Goal: Task Accomplishment & Management: Use online tool/utility

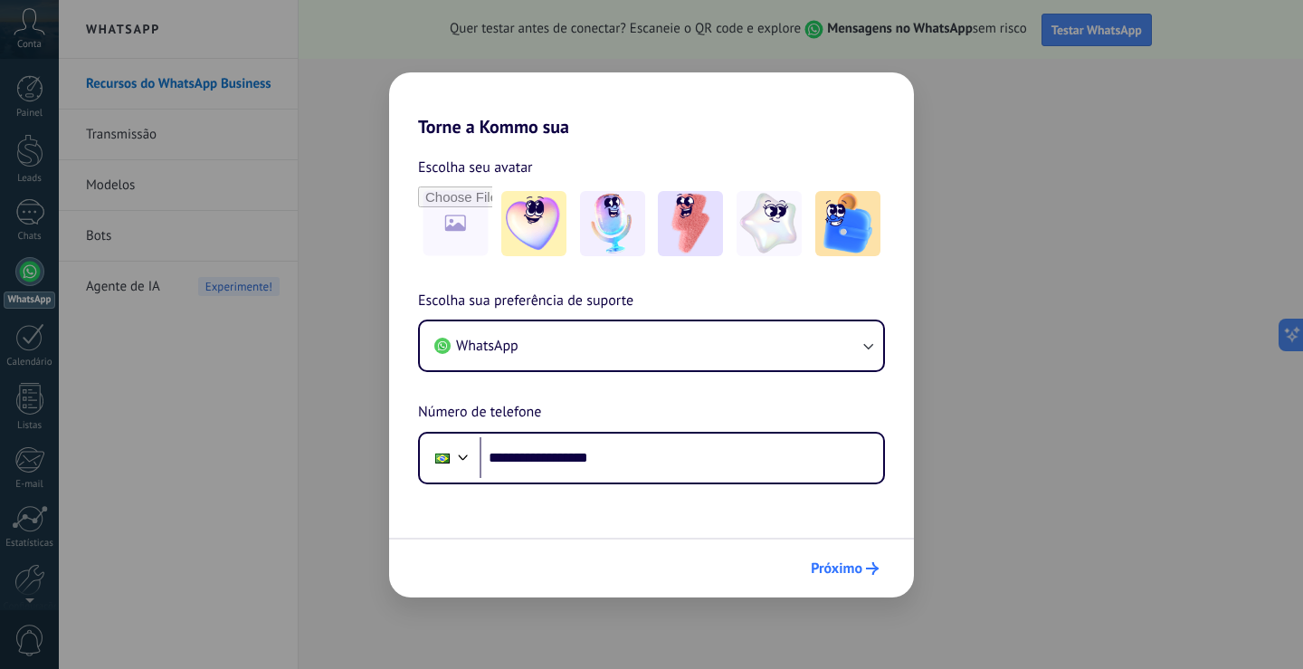
type input "**********"
click at [852, 565] on span "Próximo" at bounding box center [837, 568] width 52 height 13
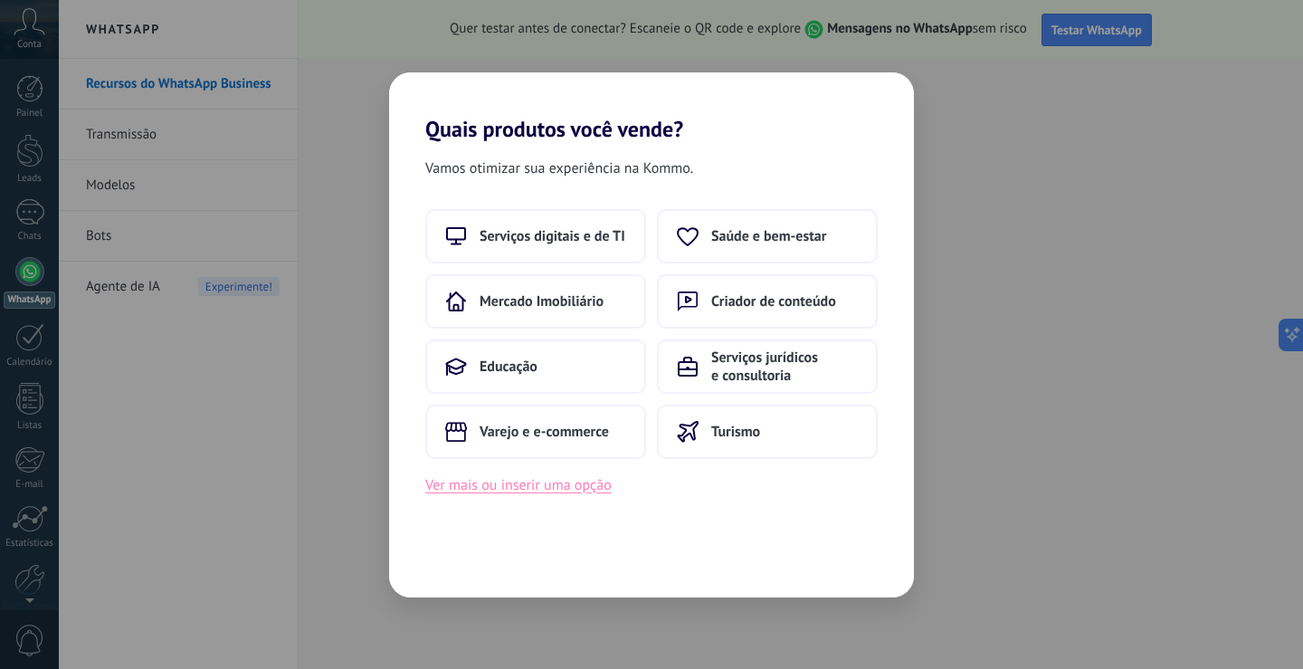
click at [572, 490] on button "Ver mais ou inserir uma opção" at bounding box center [518, 485] width 186 height 24
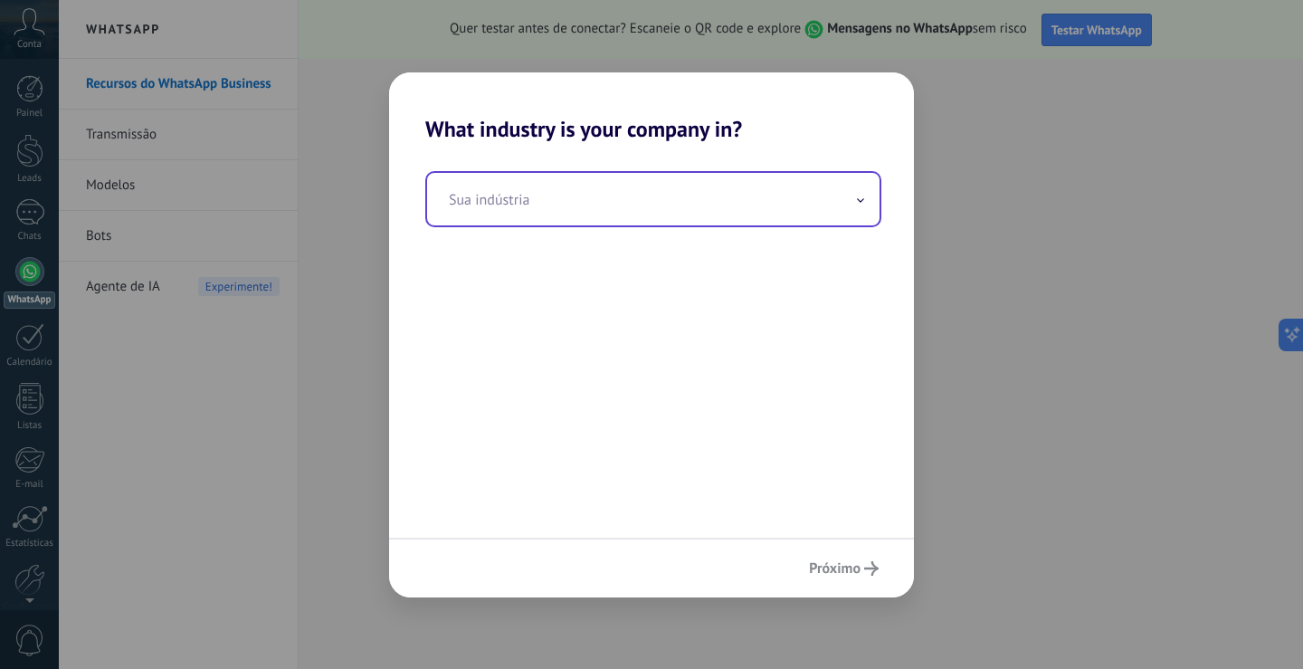
click at [623, 184] on input "text" at bounding box center [653, 199] width 452 height 52
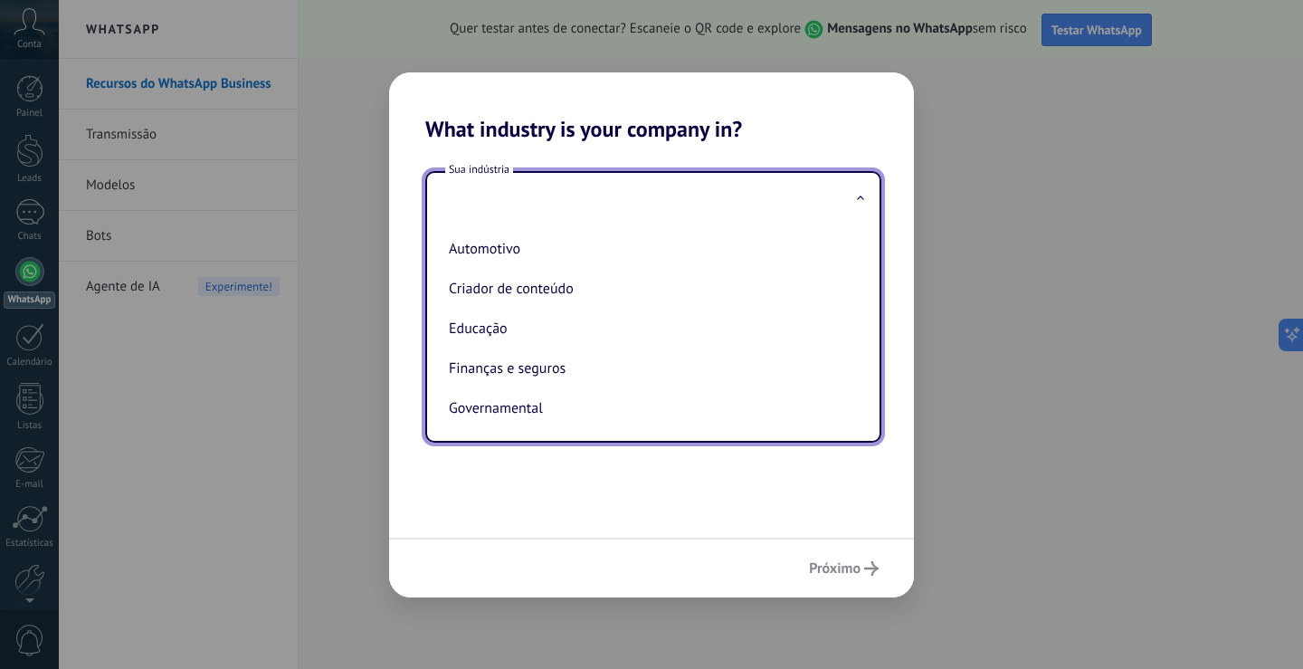
drag, startPoint x: 581, startPoint y: 481, endPoint x: 743, endPoint y: 513, distance: 165.0
click at [582, 481] on div "Sua indústria Automotivo Criador de conteúdo Educação Finanças e seguros Govern…" at bounding box center [651, 339] width 525 height 395
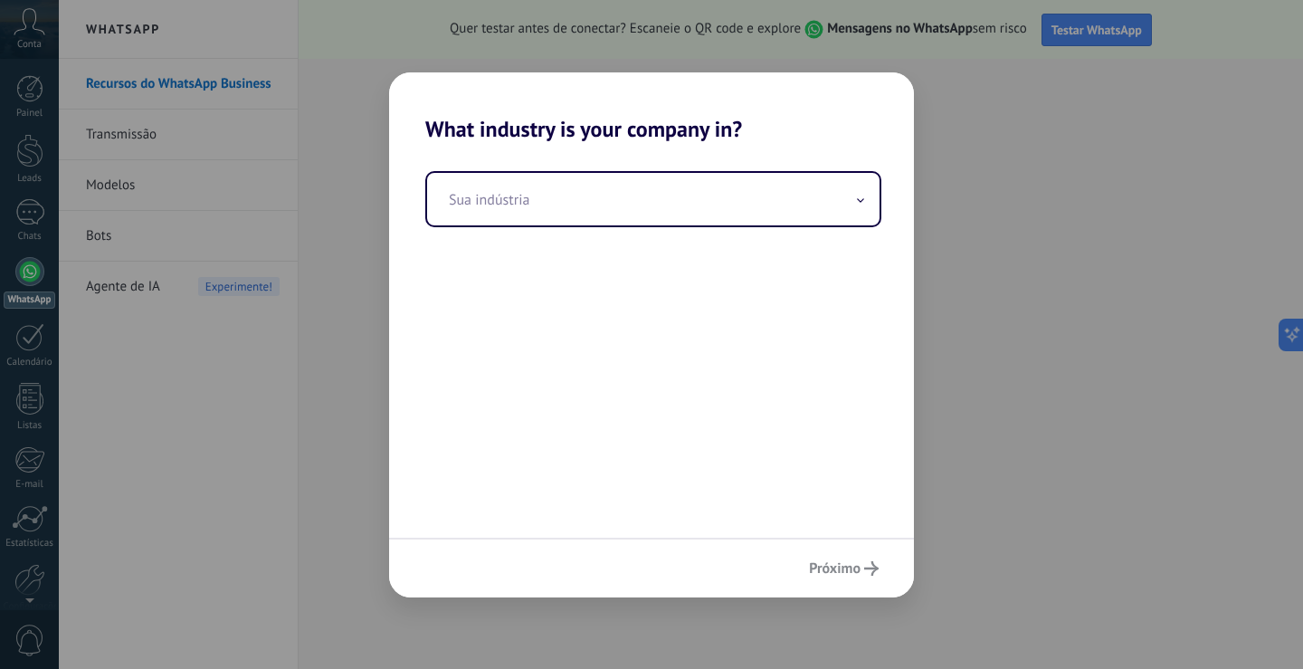
click at [834, 564] on div "Próximo" at bounding box center [651, 567] width 525 height 60
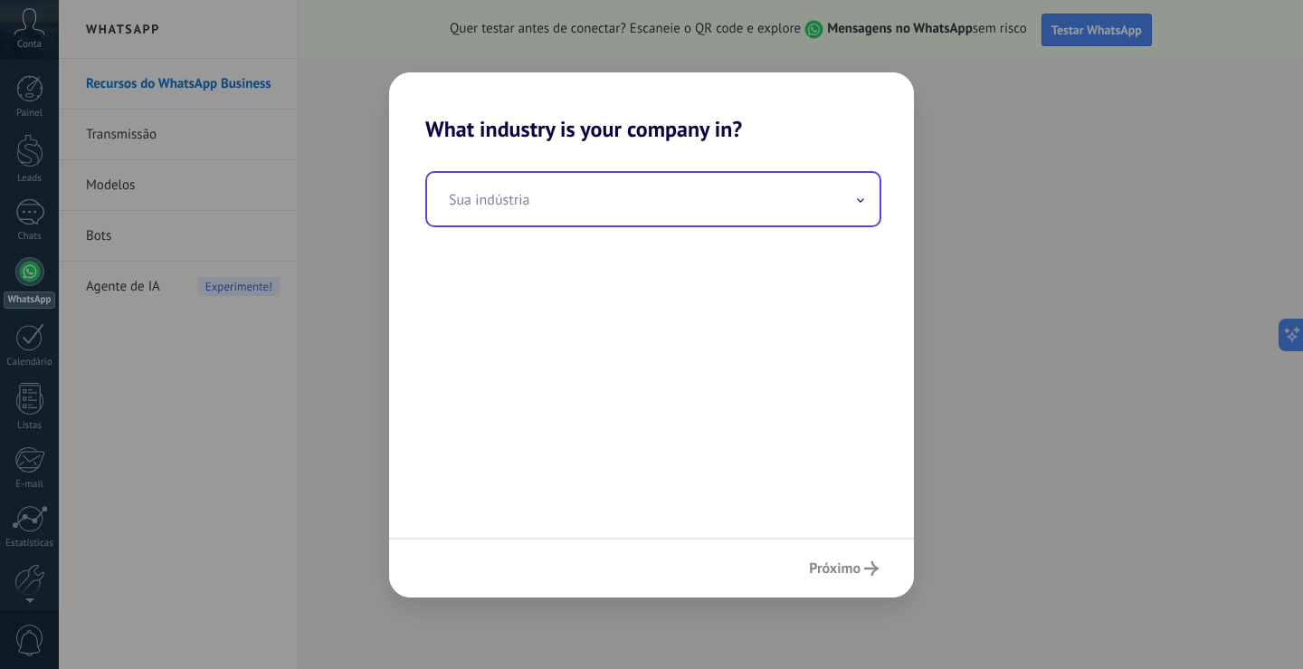
drag, startPoint x: 823, startPoint y: 271, endPoint x: 831, endPoint y: 214, distance: 57.5
click at [826, 261] on div "Sua indústria" at bounding box center [651, 339] width 525 height 395
click at [831, 214] on input "text" at bounding box center [653, 199] width 452 height 52
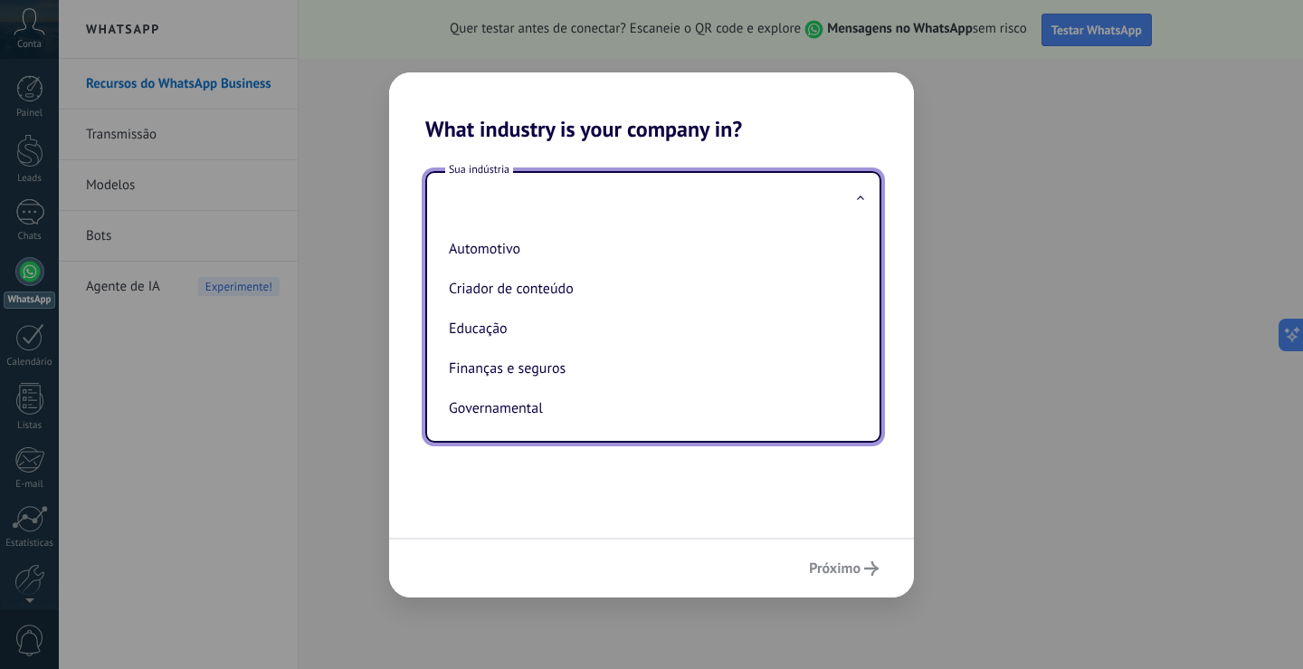
drag, startPoint x: 482, startPoint y: 332, endPoint x: 771, endPoint y: 511, distance: 339.7
click at [489, 335] on li "Educação" at bounding box center [650, 329] width 416 height 40
type input "********"
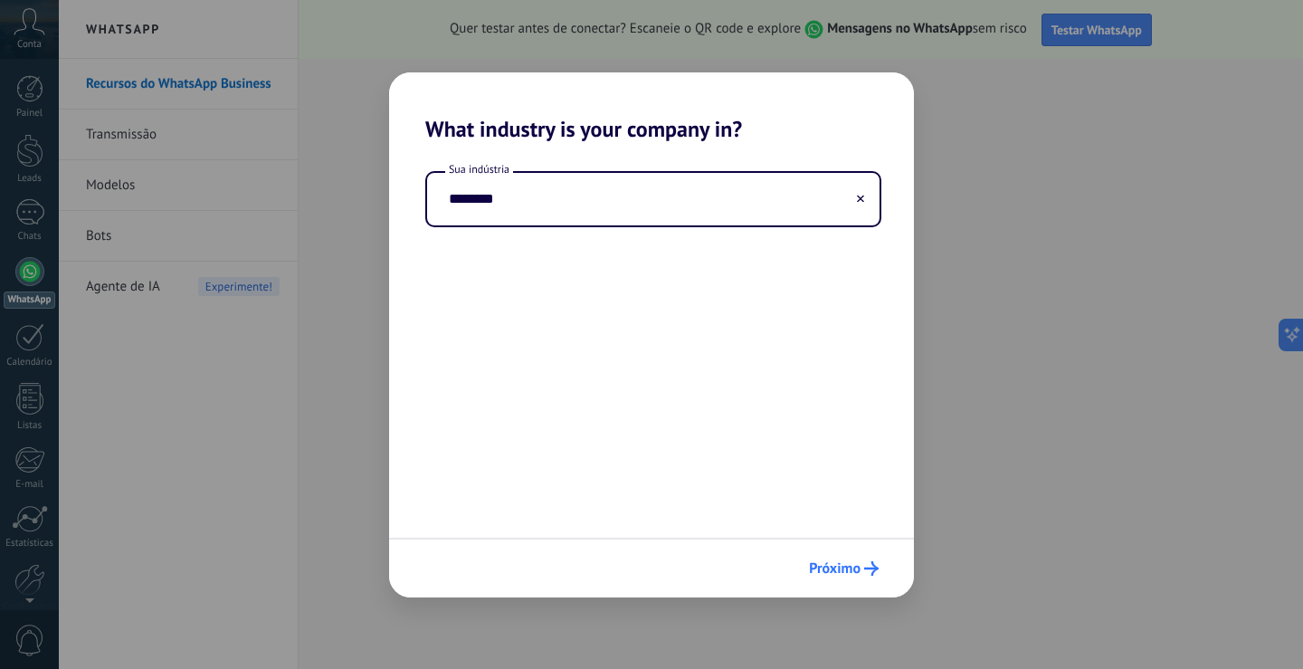
click at [866, 561] on icon "submit" at bounding box center [871, 568] width 14 height 14
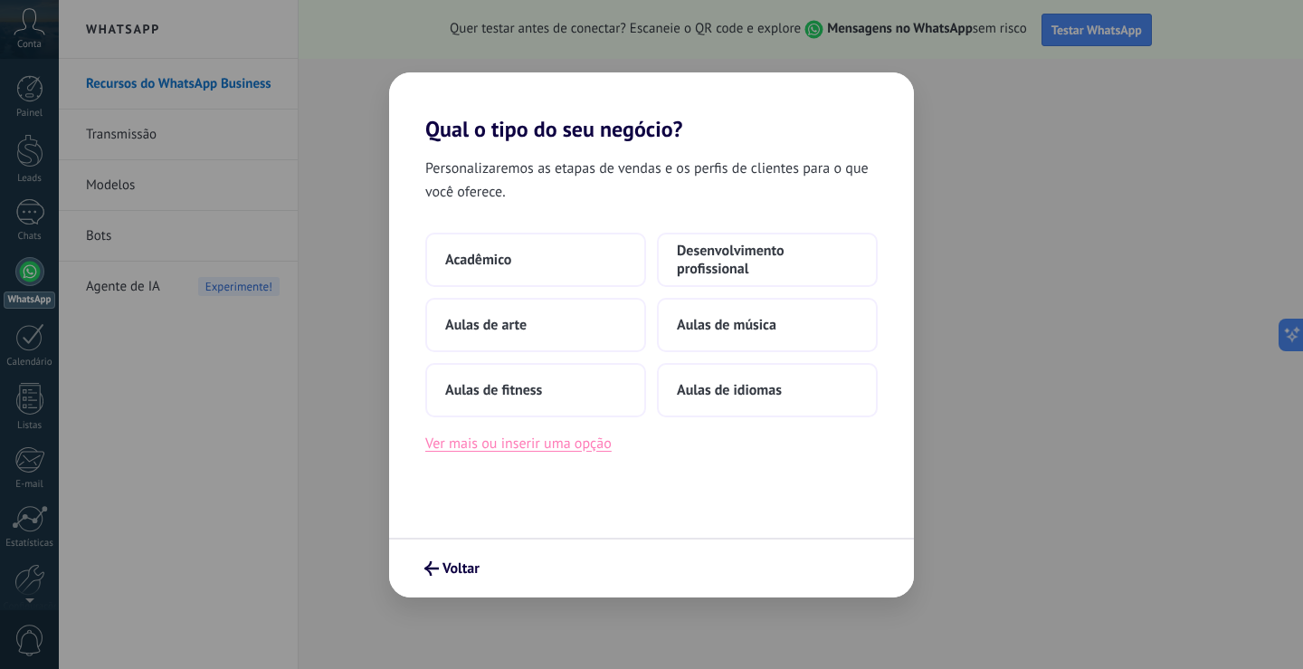
click at [525, 452] on button "Ver mais ou inserir uma opção" at bounding box center [518, 444] width 186 height 24
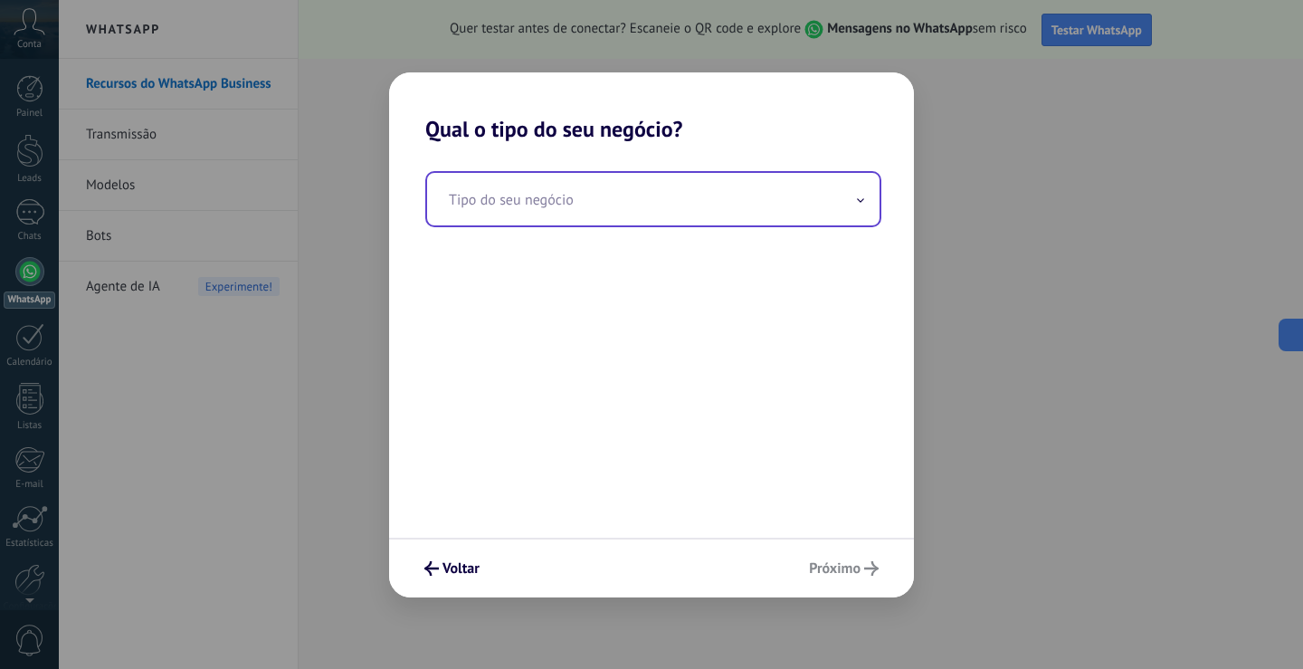
drag, startPoint x: 644, startPoint y: 204, endPoint x: 597, endPoint y: 224, distance: 51.4
click at [625, 213] on input "text" at bounding box center [653, 199] width 452 height 52
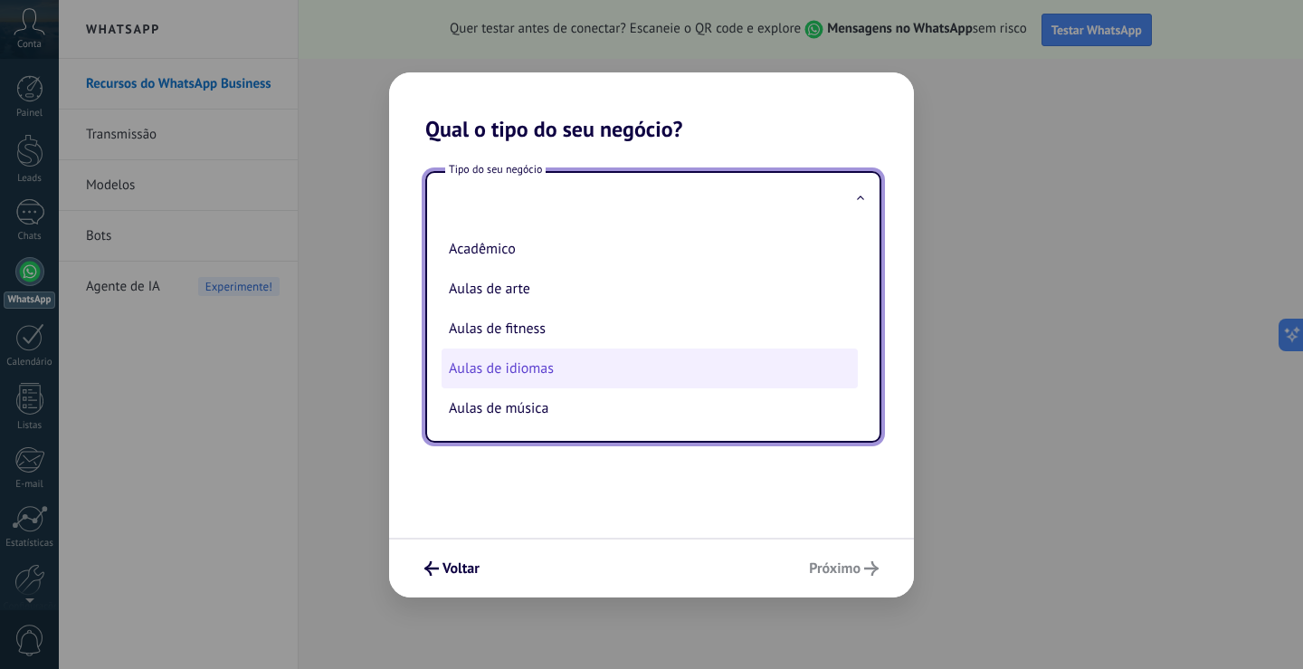
scroll to position [42, 0]
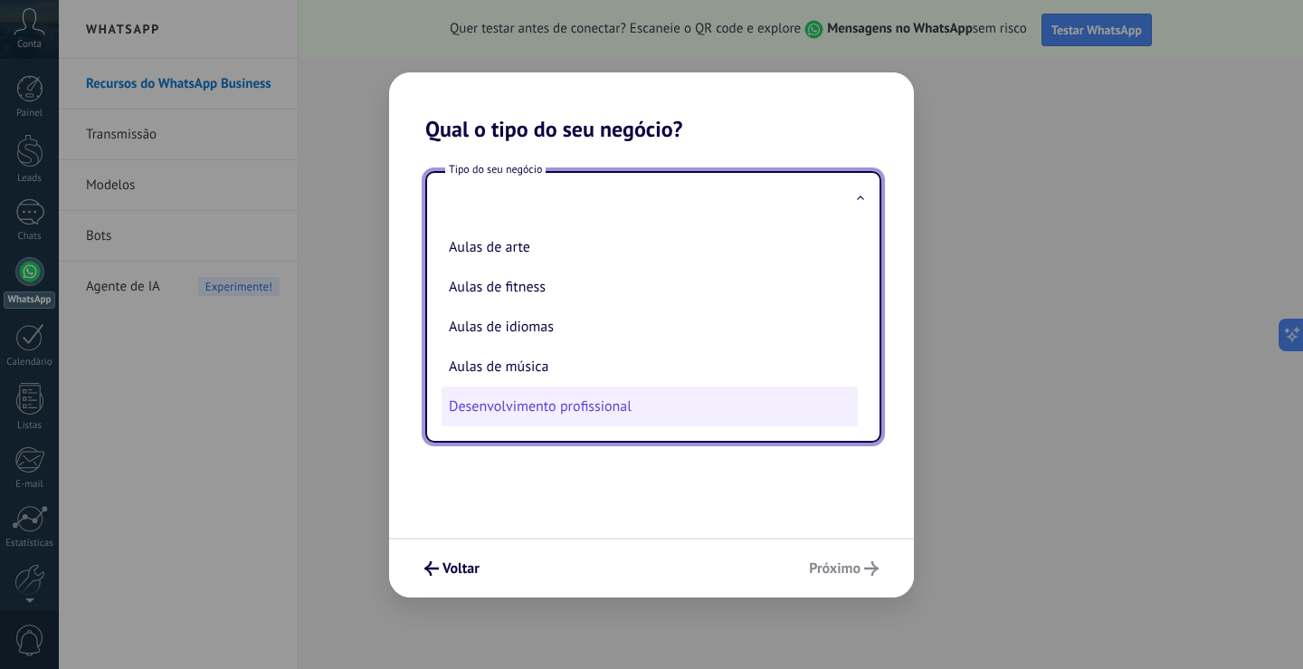
click at [548, 412] on li "Desenvolvimento profissional" at bounding box center [650, 406] width 416 height 40
type input "**********"
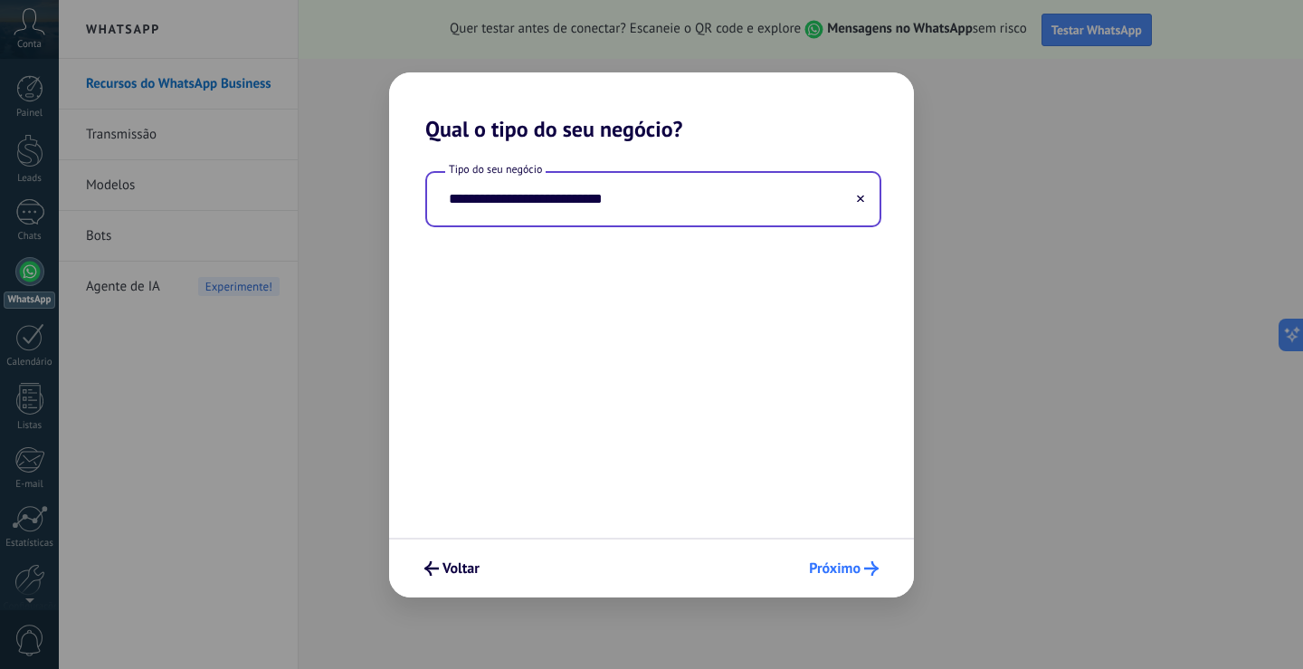
click at [855, 569] on span "Próximo" at bounding box center [835, 568] width 52 height 13
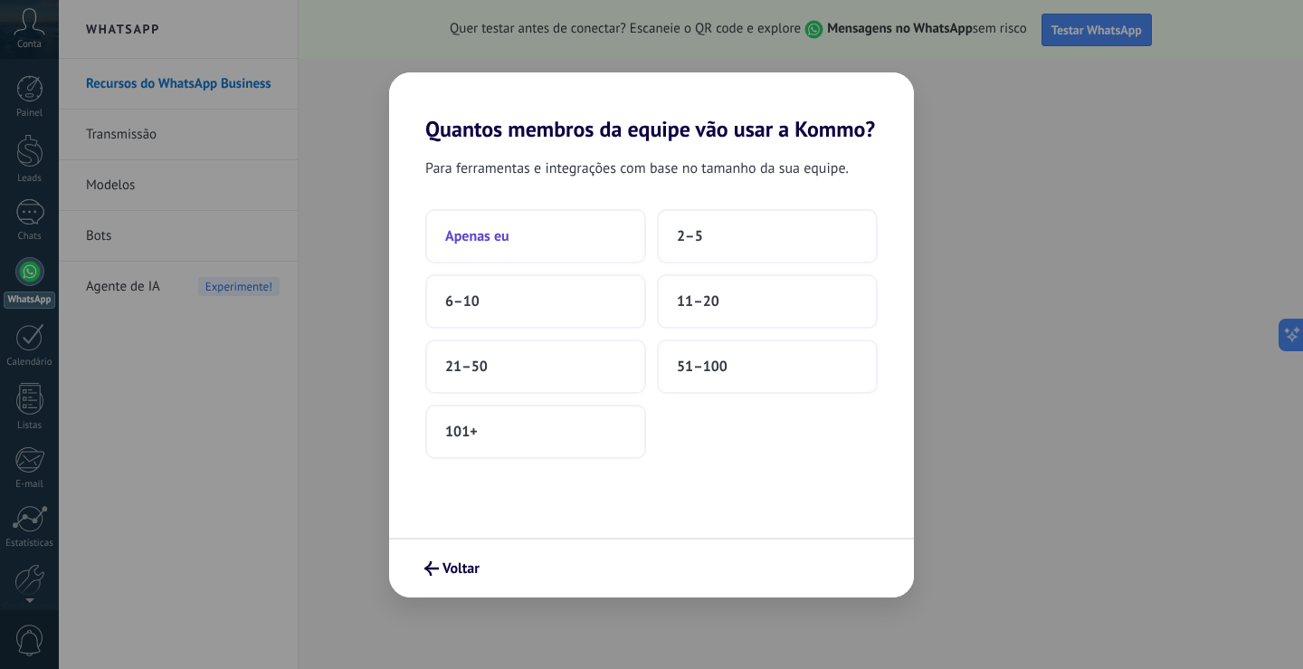
click at [489, 241] on span "Apenas eu" at bounding box center [477, 236] width 64 height 18
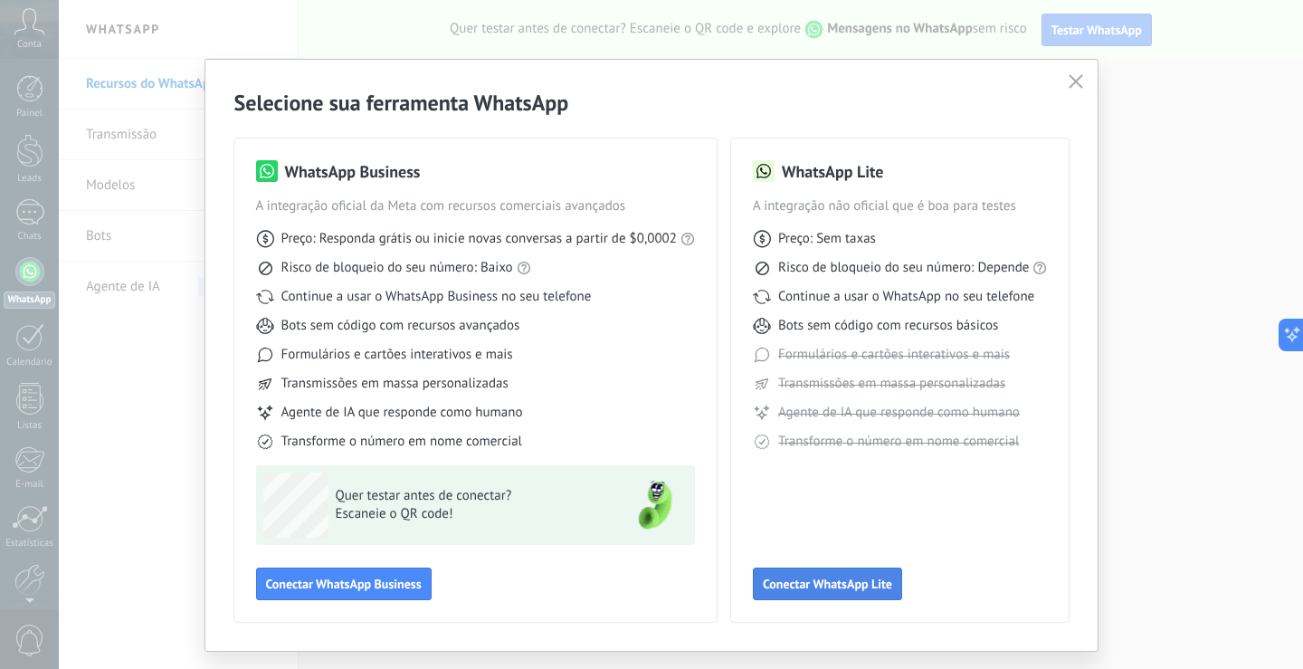
click at [798, 579] on span "Conectar WhatsApp Lite" at bounding box center [827, 583] width 129 height 13
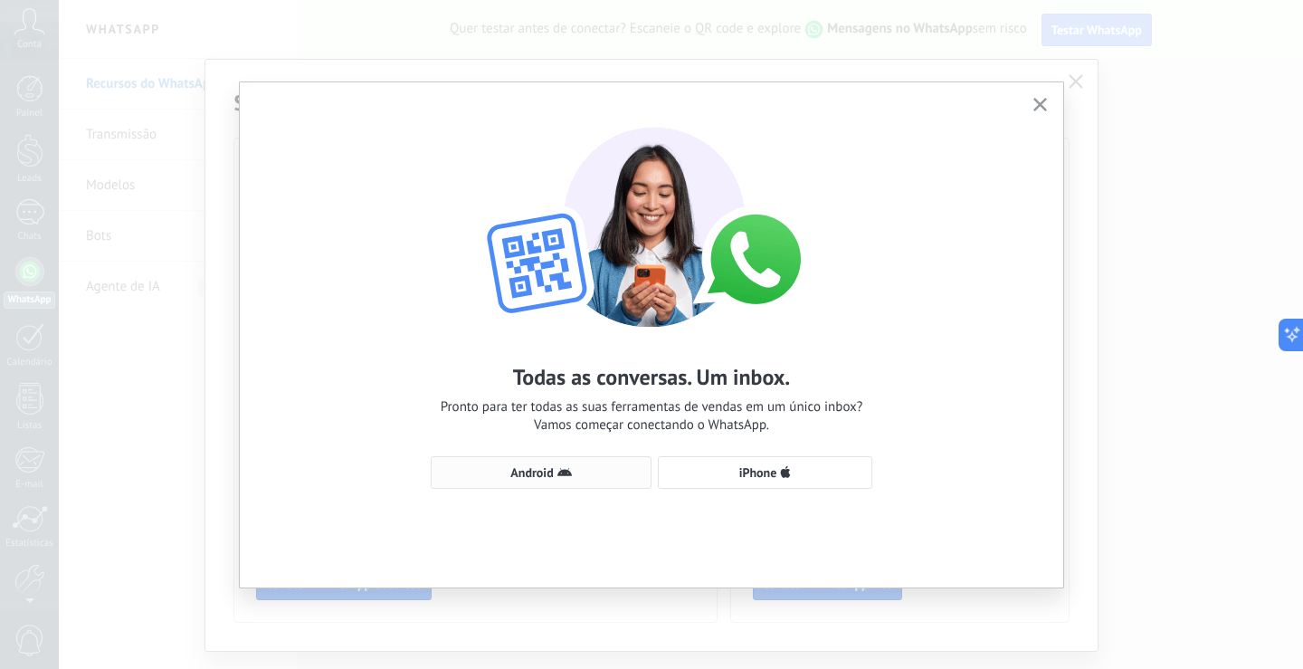
click at [551, 474] on span "Android" at bounding box center [531, 472] width 43 height 13
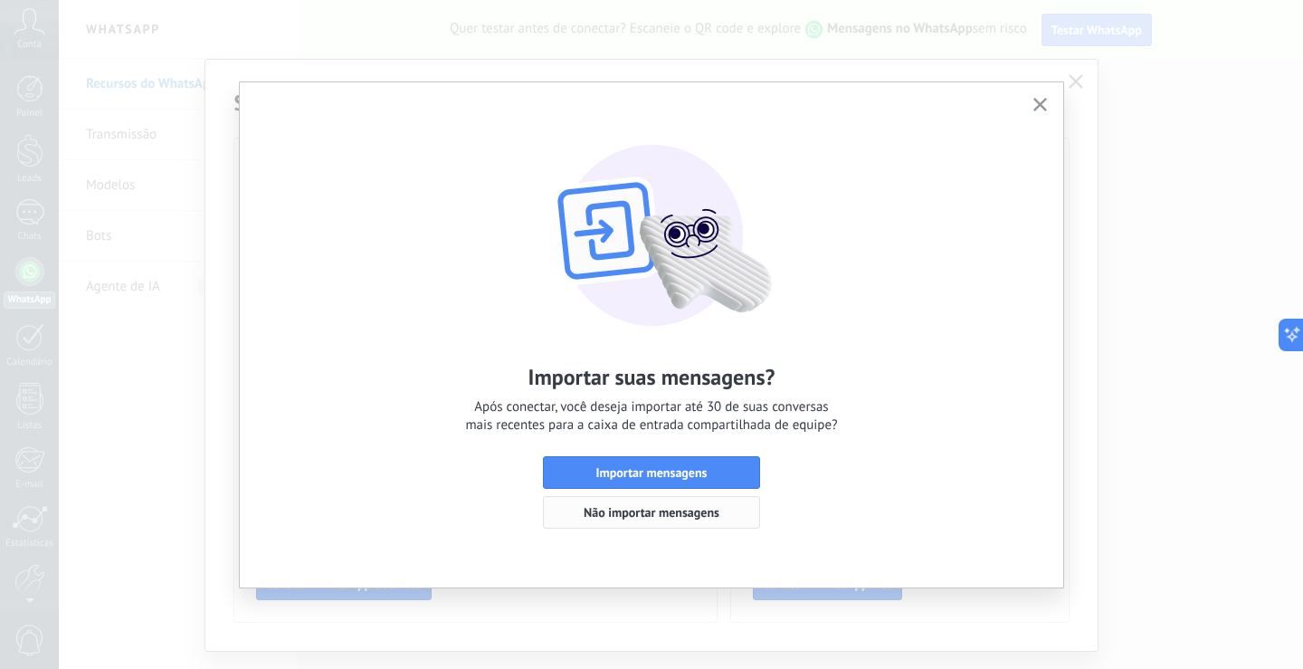
click at [710, 509] on span "Não importar mensagens" at bounding box center [652, 512] width 136 height 13
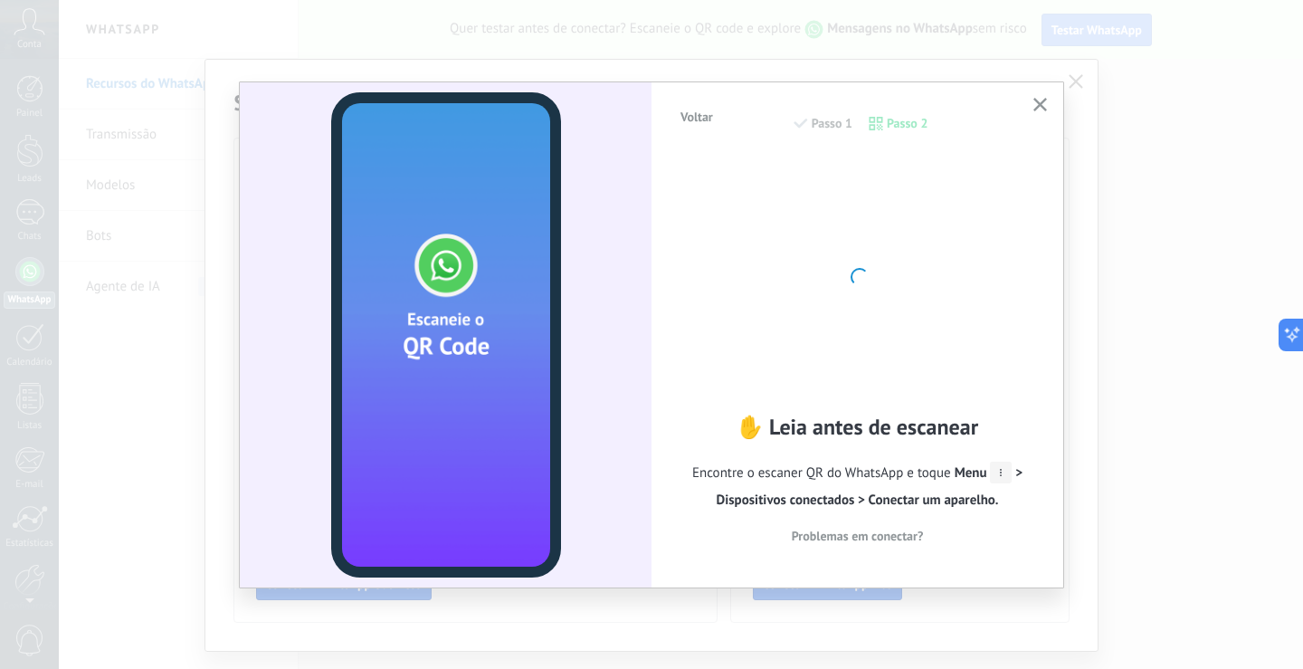
click at [1041, 106] on use "button" at bounding box center [1040, 105] width 14 height 14
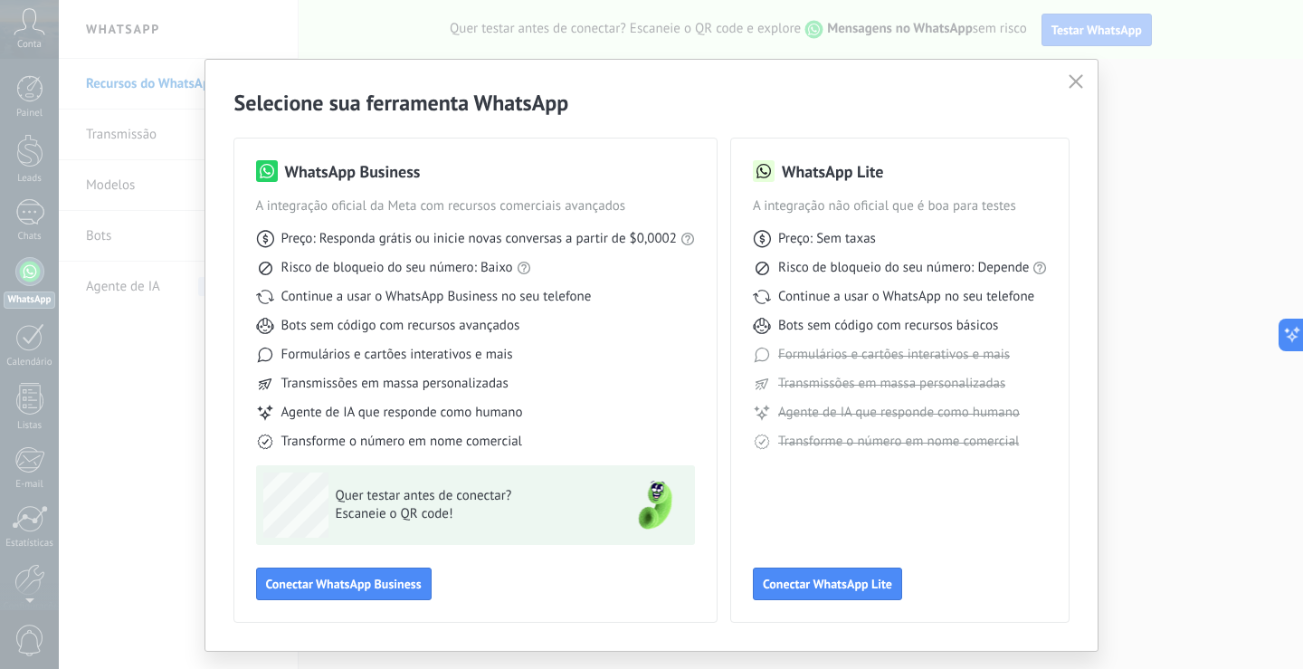
click at [1076, 84] on use "button" at bounding box center [1077, 81] width 14 height 14
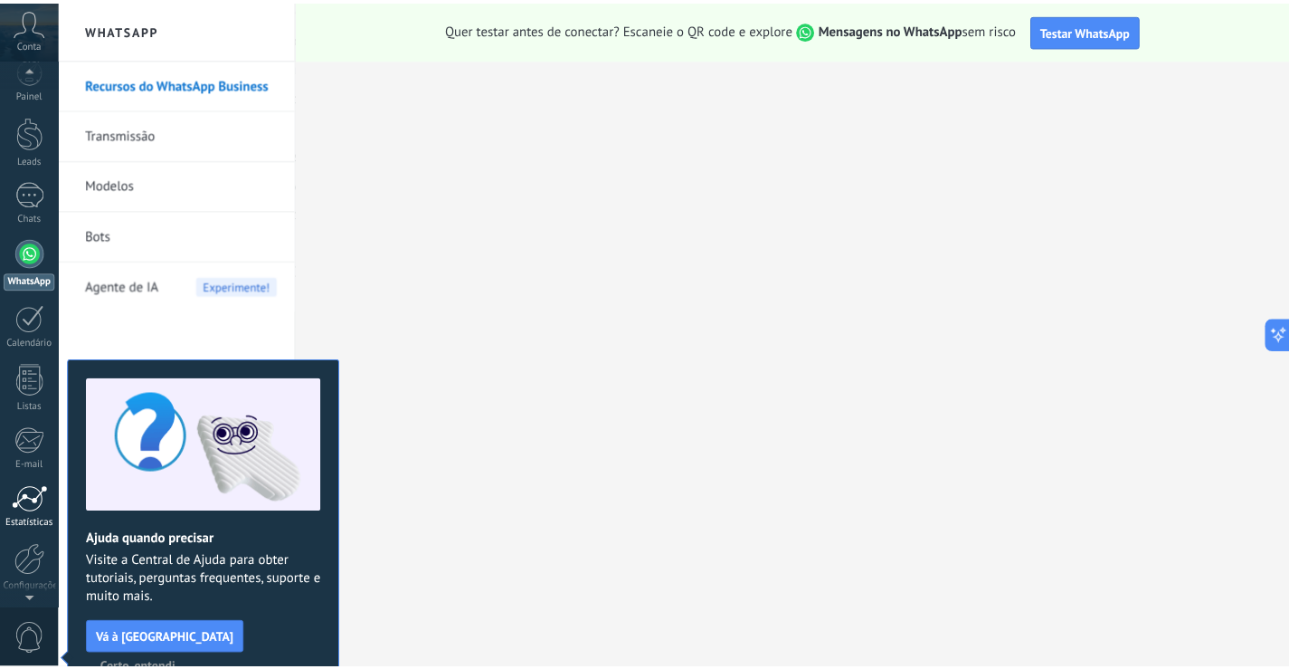
scroll to position [0, 0]
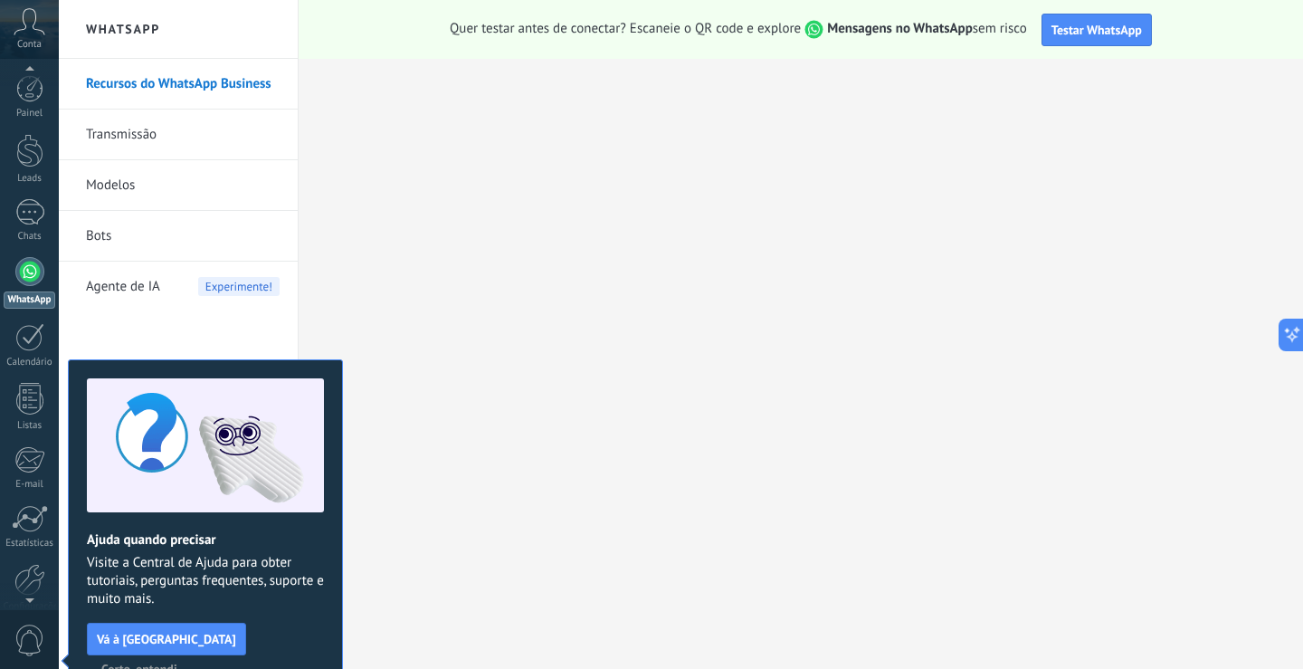
click at [28, 278] on div at bounding box center [29, 271] width 29 height 29
click at [33, 33] on icon at bounding box center [30, 21] width 32 height 27
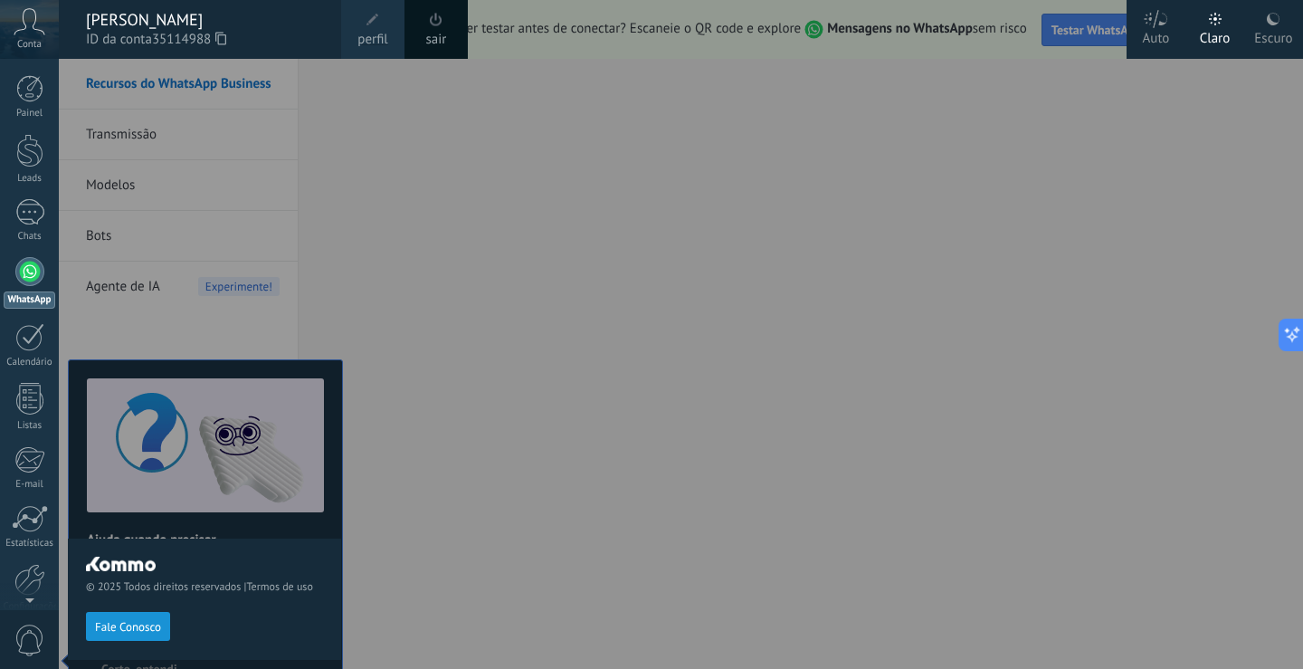
click at [33, 33] on icon at bounding box center [30, 21] width 32 height 27
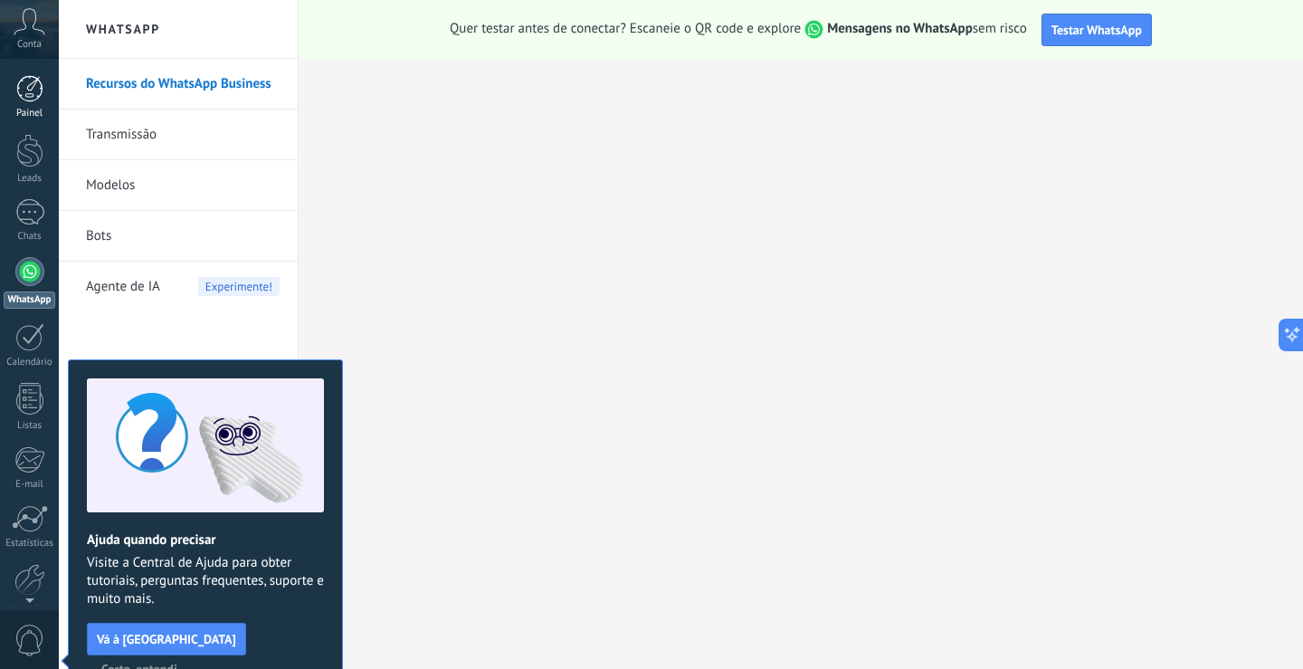
click at [33, 87] on div at bounding box center [29, 88] width 27 height 27
